Goal: Go to known website: Go to known website

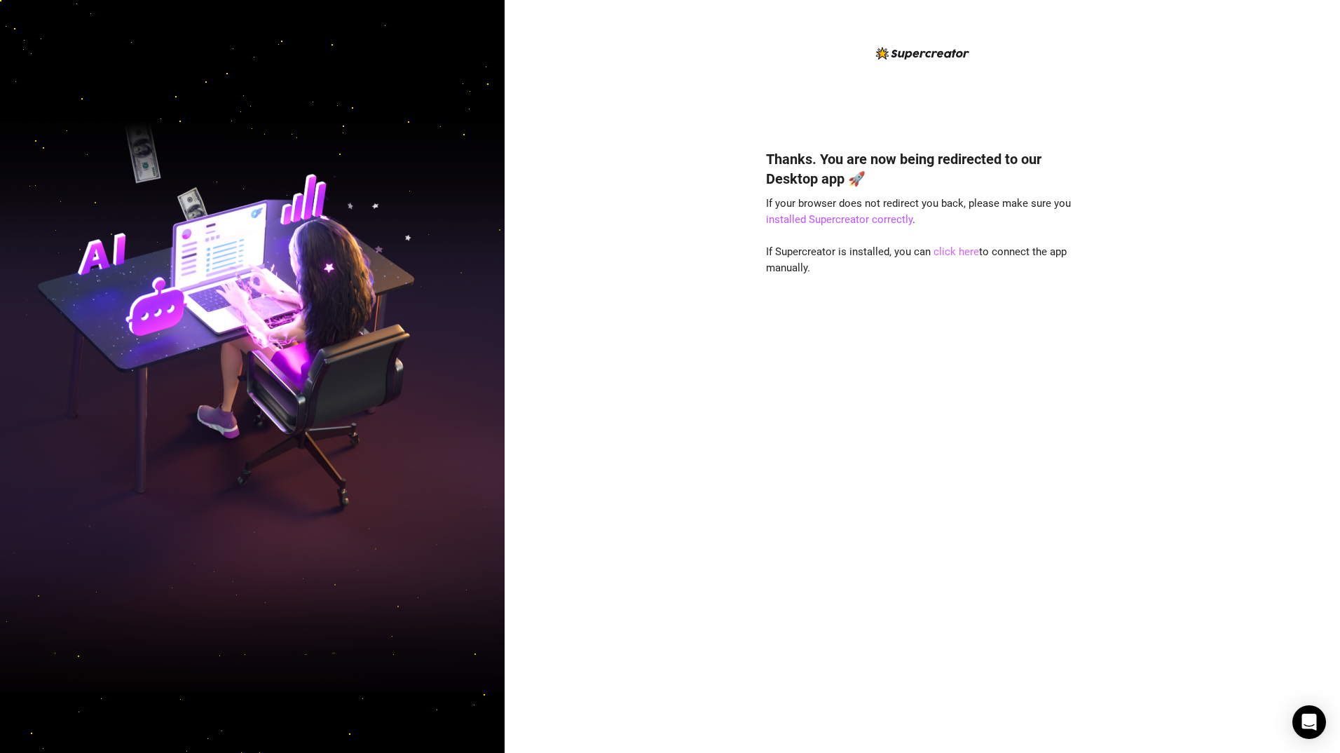
click at [958, 256] on link "click here" at bounding box center [957, 251] width 46 height 13
click at [953, 254] on link "click here" at bounding box center [957, 251] width 46 height 13
click at [955, 247] on link "click here" at bounding box center [957, 251] width 46 height 13
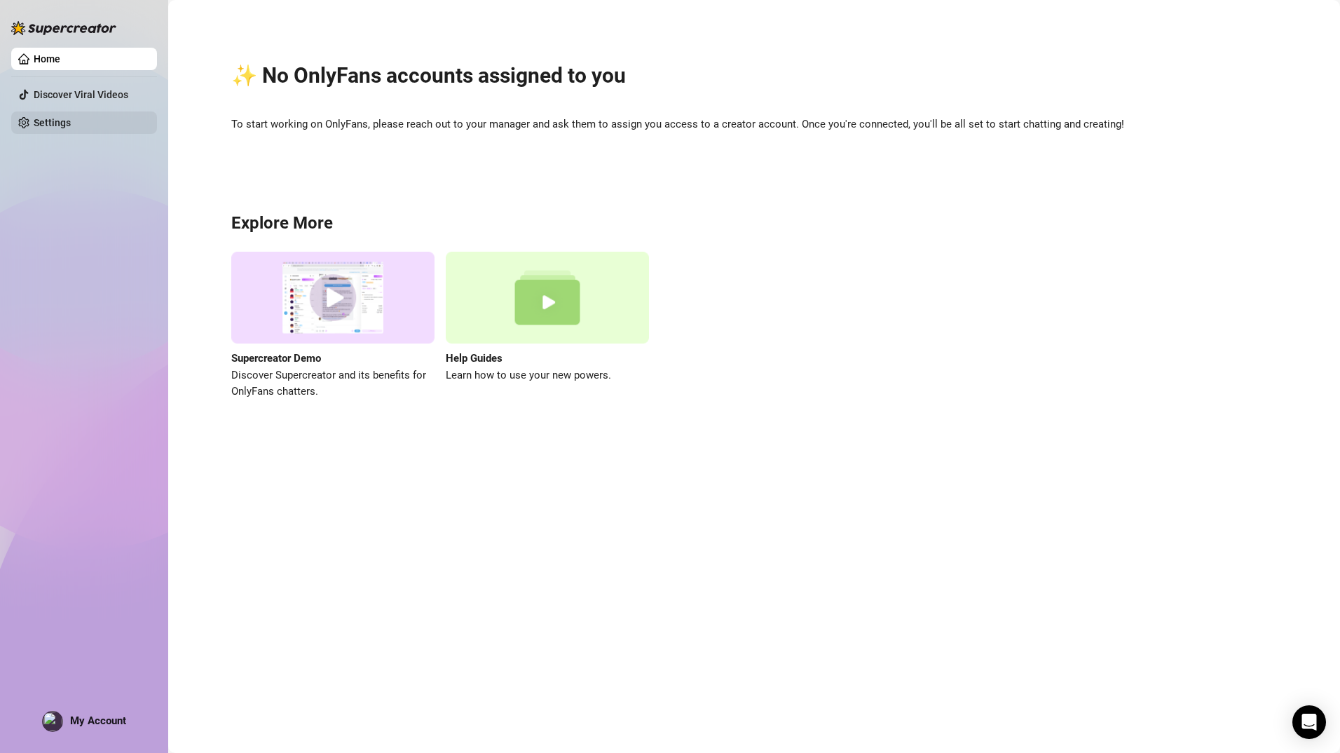
click at [71, 121] on link "Settings" at bounding box center [52, 122] width 37 height 11
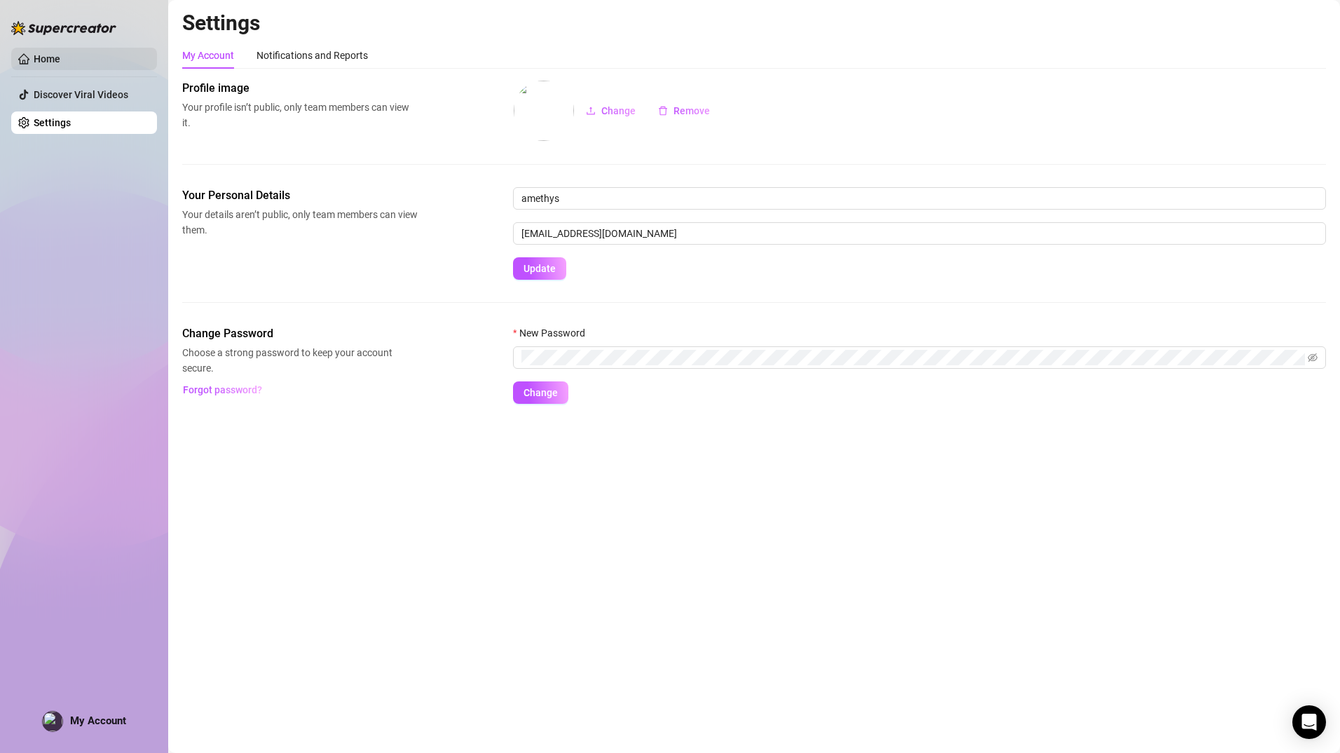
click at [60, 54] on link "Home" at bounding box center [47, 58] width 27 height 11
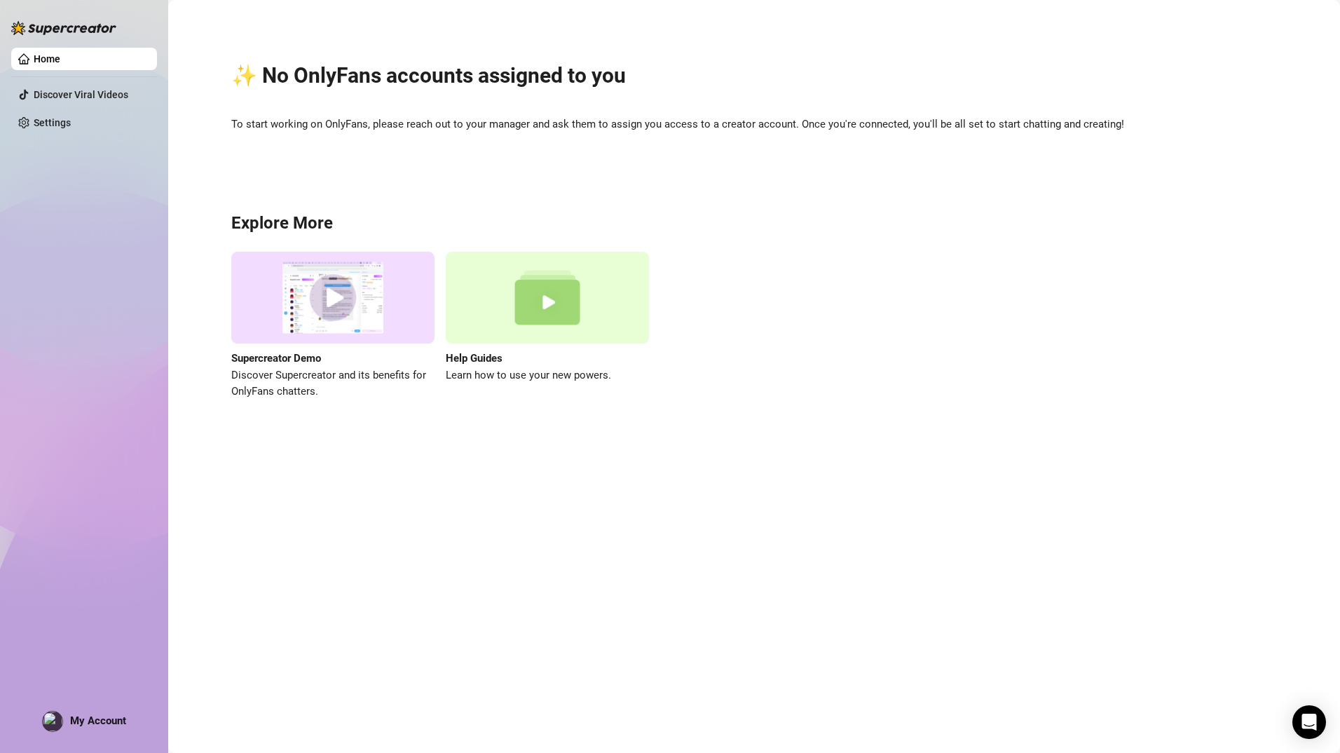
click at [60, 54] on link "Home" at bounding box center [47, 58] width 27 height 11
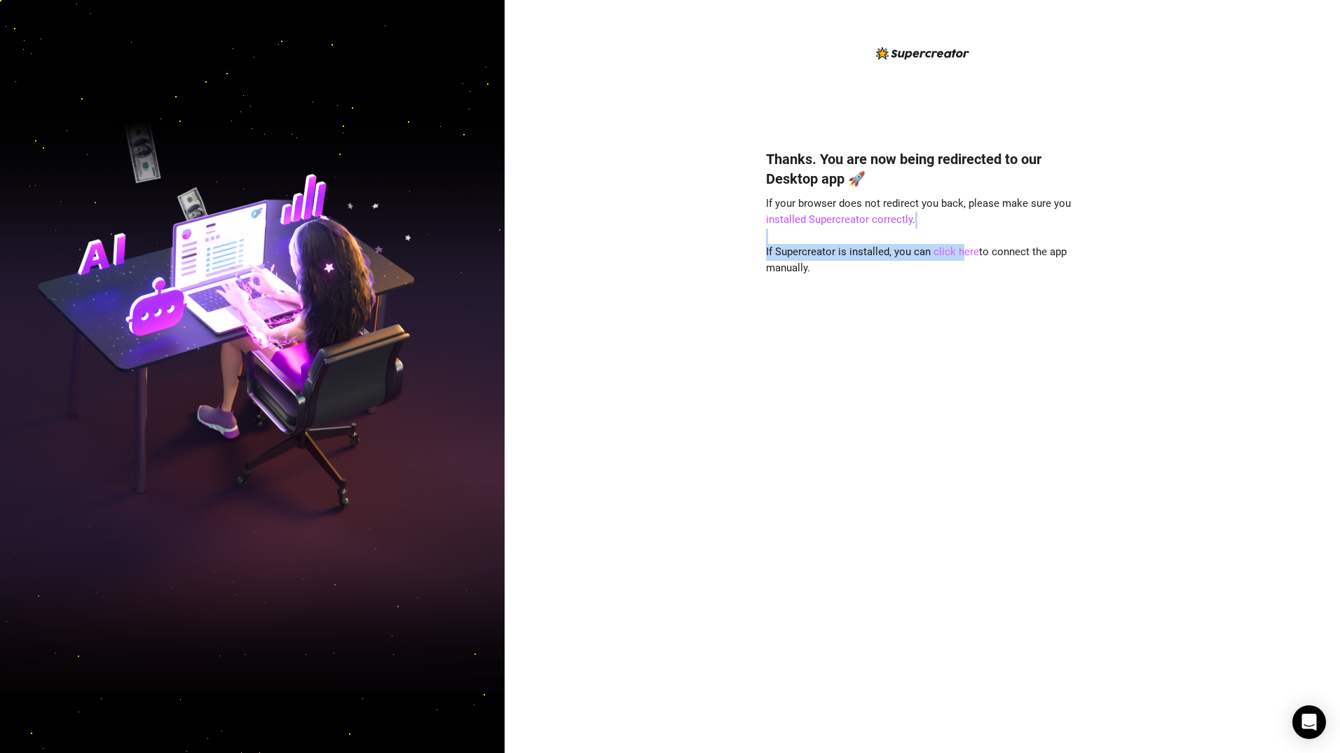
drag, startPoint x: 965, startPoint y: 241, endPoint x: 959, endPoint y: 251, distance: 11.7
click at [959, 251] on div "Thanks. You are now being redirected to our Desktop app 🚀 If your browser does …" at bounding box center [922, 430] width 313 height 600
click at [959, 251] on link "click here" at bounding box center [957, 251] width 46 height 13
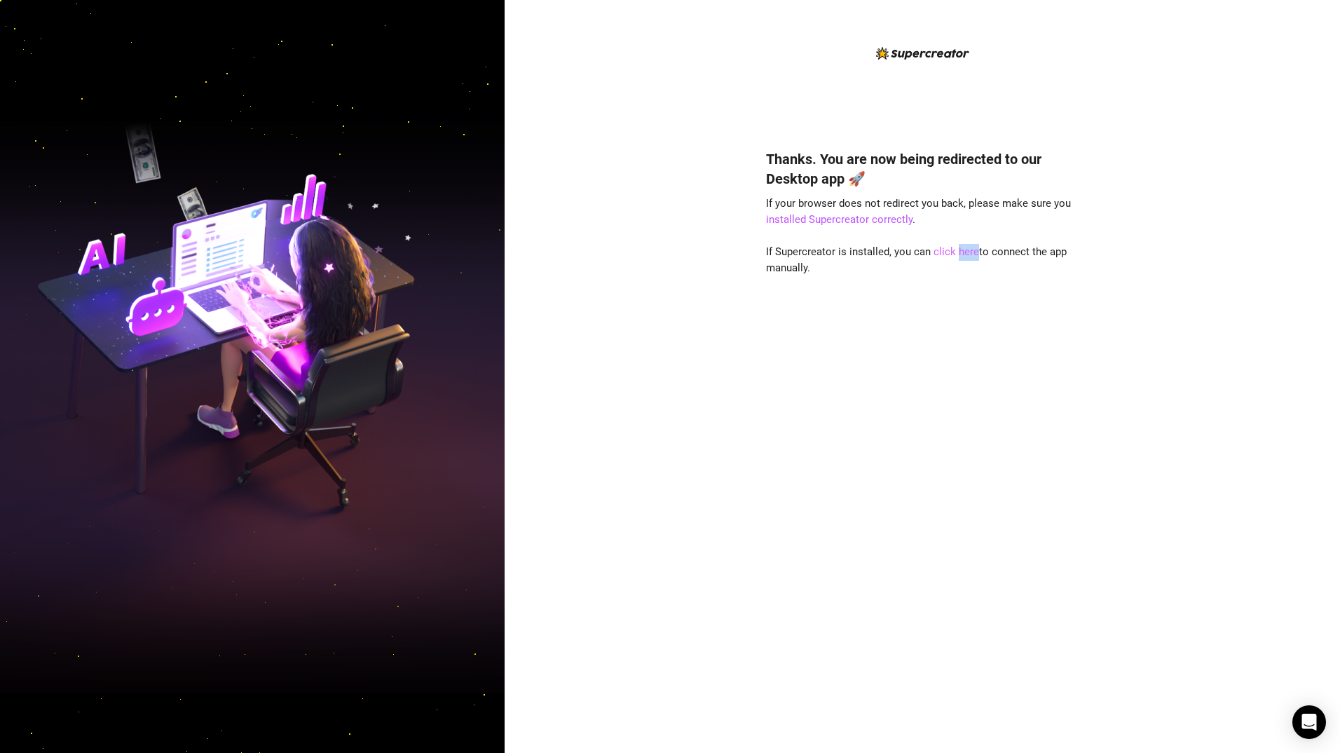
click at [959, 251] on link "click here" at bounding box center [957, 251] width 46 height 13
click at [959, 247] on link "click here" at bounding box center [957, 251] width 46 height 13
click at [1186, 317] on div "Thanks. You are now being redirected to our Desktop app 🚀 If your browser does …" at bounding box center [923, 376] width 836 height 753
click at [960, 252] on link "click here" at bounding box center [957, 251] width 46 height 13
